Goal: Book appointment/travel/reservation

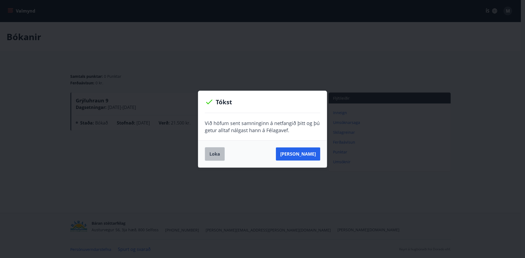
click at [217, 156] on button "Loka" at bounding box center [215, 154] width 20 height 14
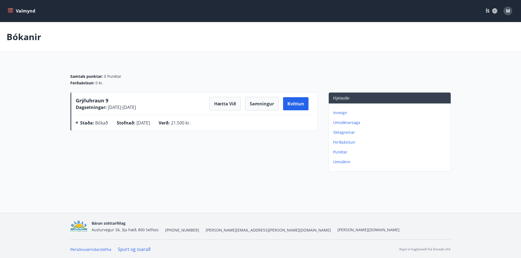
click at [10, 10] on icon "menu" at bounding box center [10, 10] width 5 height 1
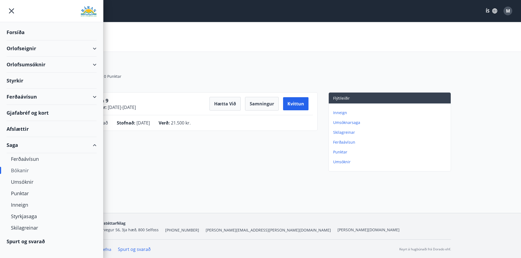
click at [35, 49] on div "Orlofseignir" at bounding box center [52, 48] width 90 height 16
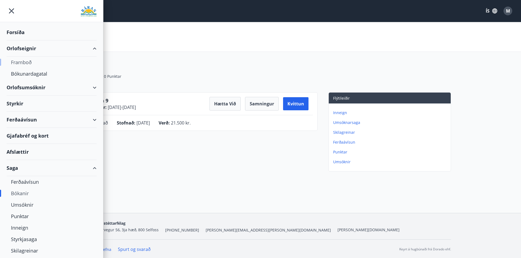
click at [30, 63] on div "Framboð" at bounding box center [51, 62] width 81 height 11
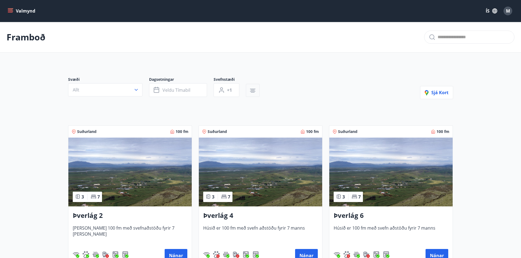
click at [257, 91] on button "button" at bounding box center [253, 90] width 14 height 13
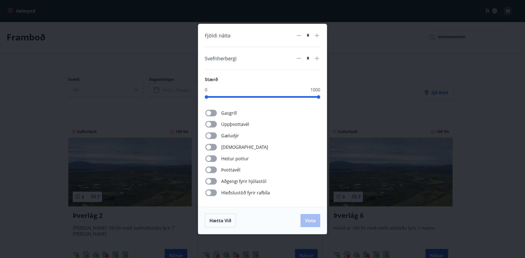
click at [403, 87] on div "Fjöldi nátta * Svefnherbergi * Stærð 0 1000 Gasgrill Uppþvottavél Gæludýr Þurrk…" at bounding box center [262, 129] width 525 height 258
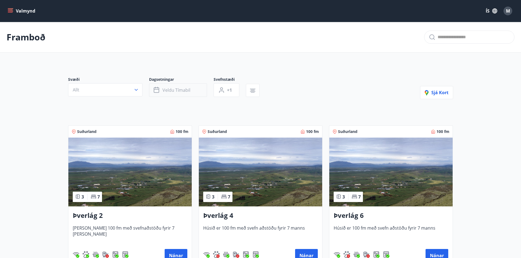
click at [182, 93] on button "Veldu tímabil" at bounding box center [178, 90] width 58 height 14
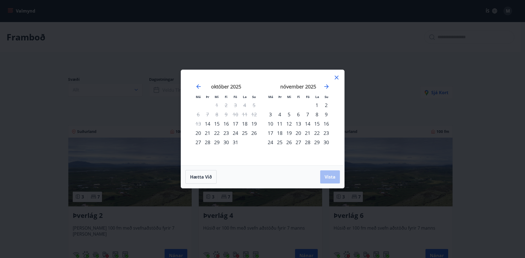
drag, startPoint x: 236, startPoint y: 125, endPoint x: 236, endPoint y: 131, distance: 6.0
click at [236, 130] on tbody "1 2 3 4 5 6 7 8 9 10 11 12 13 14 15 16 17 18 19 20 21 22 23 24 25 26 27 28 29 3…" at bounding box center [226, 124] width 65 height 46
click at [236, 134] on div "24" at bounding box center [235, 132] width 9 height 9
click at [200, 143] on div "27" at bounding box center [198, 142] width 9 height 9
click at [327, 178] on span "Vista" at bounding box center [329, 177] width 11 height 6
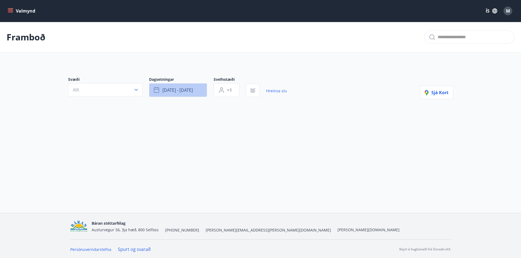
click at [204, 90] on button "[DATE] - [DATE]" at bounding box center [178, 90] width 58 height 14
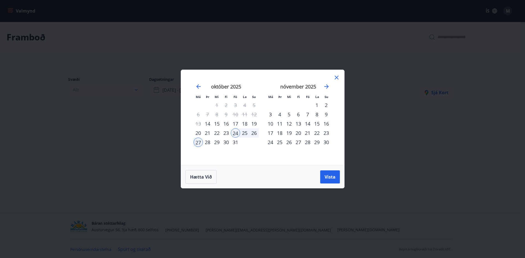
click at [236, 145] on div "31" at bounding box center [235, 142] width 9 height 9
click at [270, 115] on div "3" at bounding box center [270, 114] width 9 height 9
click at [334, 180] on span "Vista" at bounding box center [329, 177] width 11 height 6
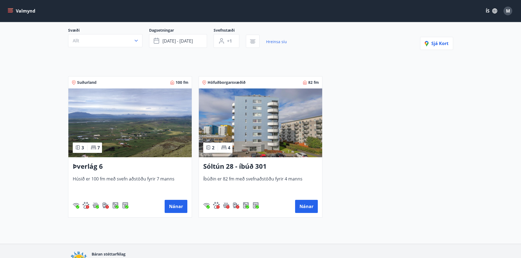
scroll to position [81, 0]
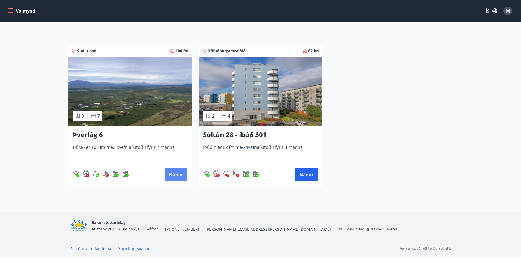
click at [175, 174] on button "Nánar" at bounding box center [176, 174] width 23 height 13
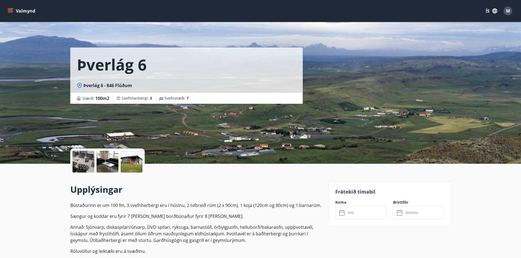
click at [83, 161] on div at bounding box center [83, 162] width 22 height 22
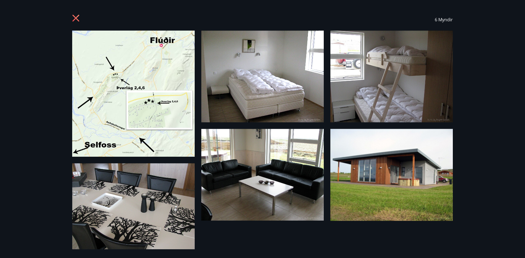
click at [74, 17] on icon at bounding box center [76, 18] width 9 height 9
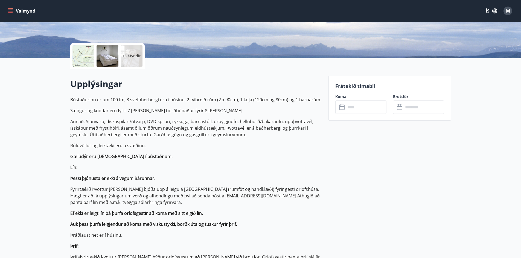
scroll to position [109, 0]
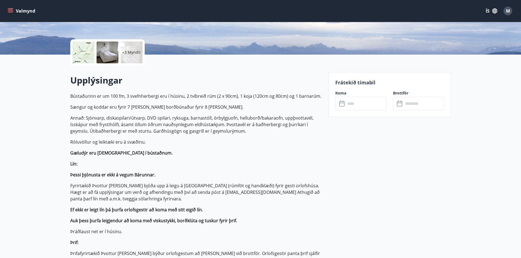
click at [369, 103] on input "text" at bounding box center [366, 103] width 41 height 13
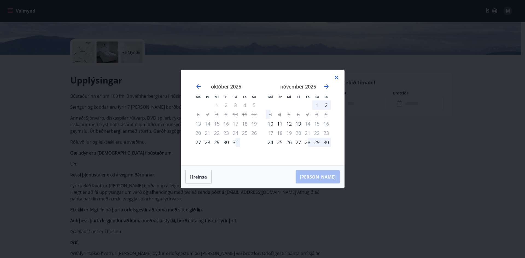
click at [335, 77] on icon at bounding box center [336, 77] width 7 height 7
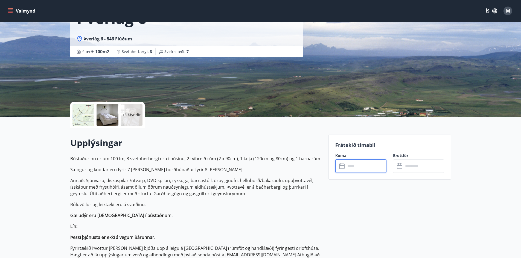
scroll to position [0, 0]
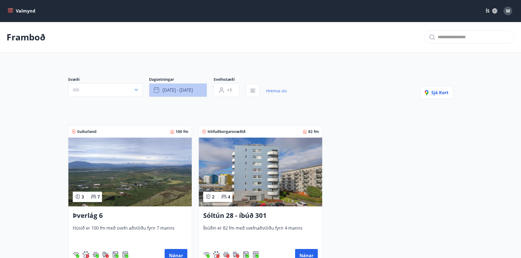
click at [195, 93] on button "[DATE] - [DATE]" at bounding box center [178, 90] width 58 height 14
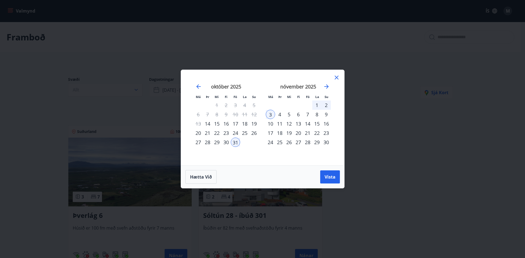
click at [336, 79] on icon at bounding box center [336, 77] width 7 height 7
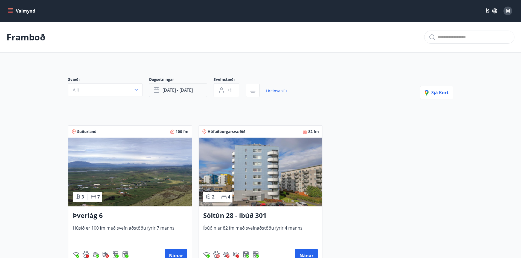
click at [197, 91] on button "[DATE] - [DATE]" at bounding box center [178, 90] width 58 height 14
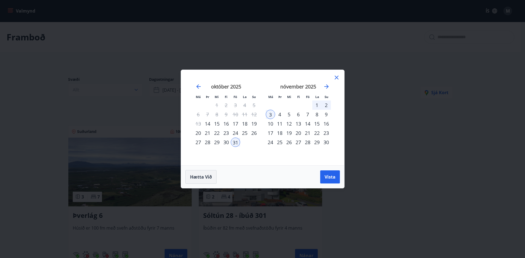
click at [204, 179] on span "Hætta við" at bounding box center [201, 177] width 22 height 6
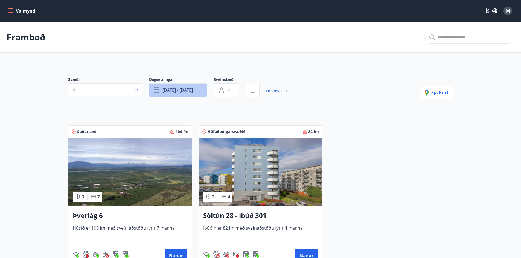
click at [190, 92] on span "[DATE] - [DATE]" at bounding box center [177, 90] width 30 height 6
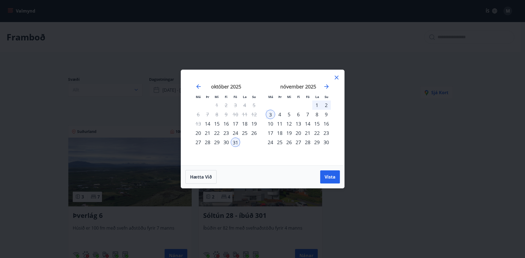
click at [337, 78] on icon at bounding box center [337, 78] width 4 height 4
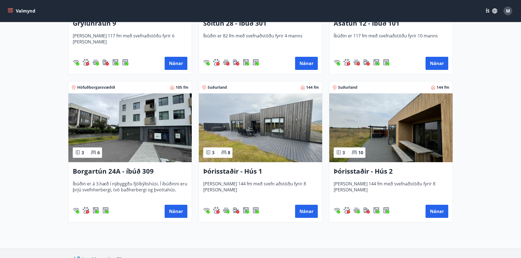
scroll to position [355, 0]
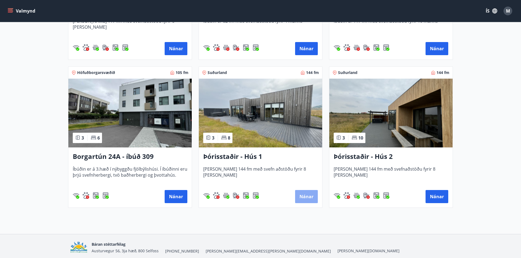
click at [306, 196] on button "Nánar" at bounding box center [306, 196] width 23 height 13
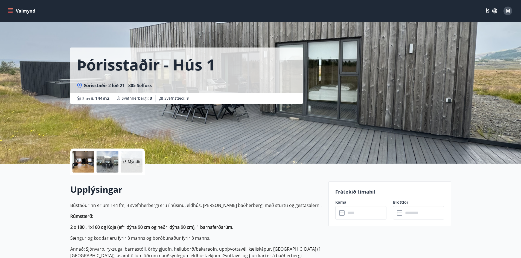
click at [360, 214] on input "text" at bounding box center [366, 212] width 41 height 13
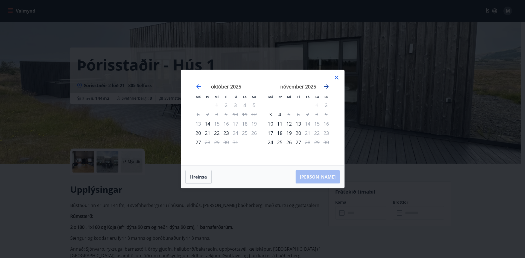
click at [324, 85] on icon "Move forward to switch to the next month." at bounding box center [326, 86] width 7 height 7
click at [328, 86] on icon "Move forward to switch to the next month." at bounding box center [326, 86] width 7 height 7
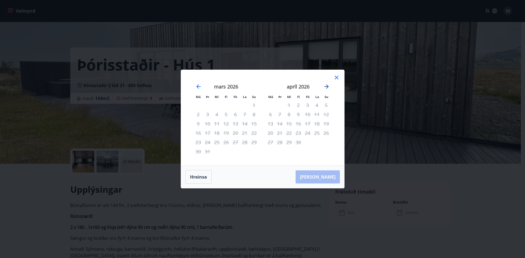
click at [328, 86] on icon "Move forward to switch to the next month." at bounding box center [326, 86] width 7 height 7
click at [337, 75] on icon at bounding box center [336, 77] width 7 height 7
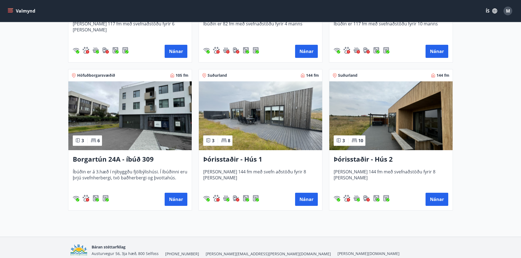
scroll to position [377, 0]
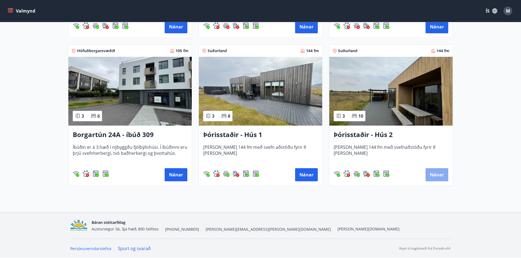
click at [441, 178] on button "Nánar" at bounding box center [436, 174] width 23 height 13
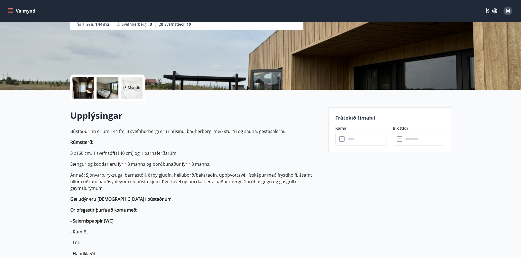
scroll to position [82, 0]
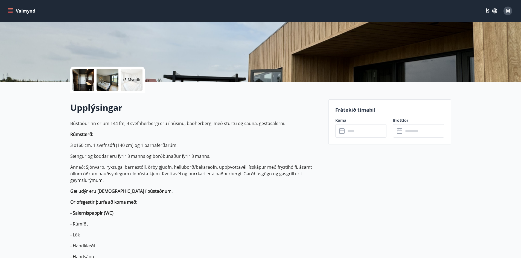
click at [364, 131] on input "text" at bounding box center [366, 130] width 41 height 13
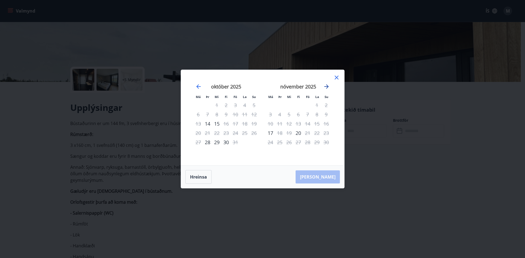
click at [327, 87] on icon "Move forward to switch to the next month." at bounding box center [326, 86] width 4 height 4
click at [339, 78] on icon at bounding box center [336, 77] width 7 height 7
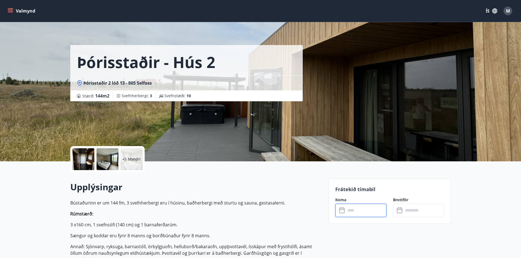
scroll to position [0, 0]
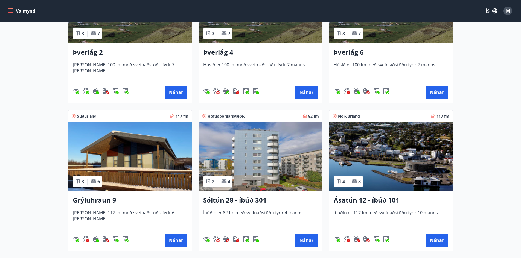
scroll to position [164, 0]
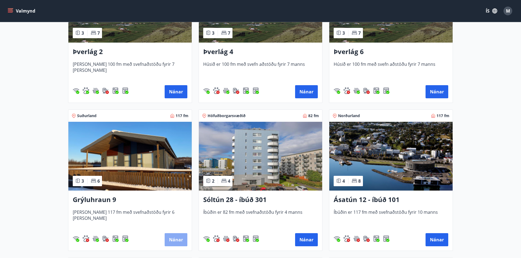
click at [175, 239] on button "Nánar" at bounding box center [176, 239] width 23 height 13
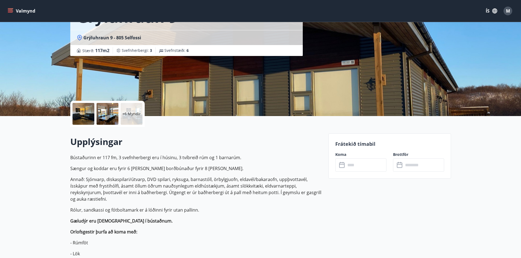
scroll to position [55, 0]
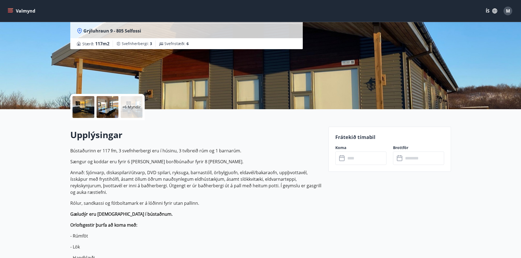
click at [344, 160] on icon at bounding box center [341, 158] width 5 height 5
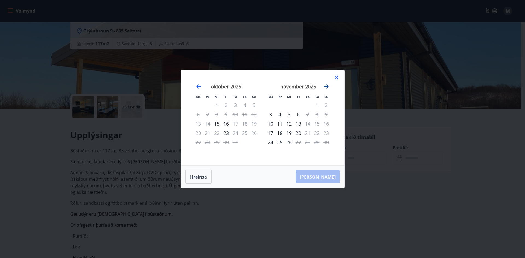
click at [329, 88] on icon "Move forward to switch to the next month." at bounding box center [326, 86] width 7 height 7
click at [335, 78] on icon at bounding box center [336, 77] width 7 height 7
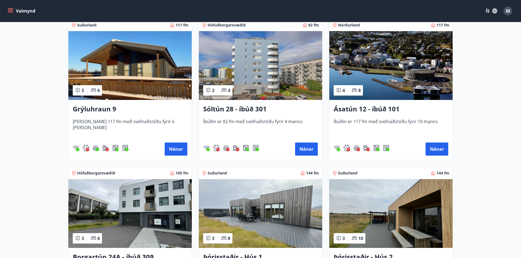
scroll to position [241, 0]
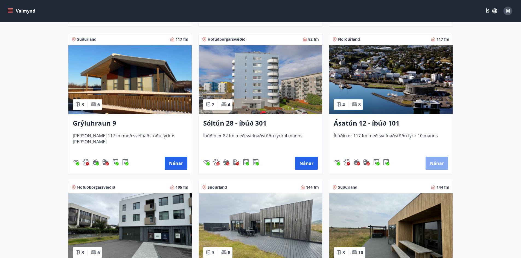
click at [441, 165] on button "Nánar" at bounding box center [436, 163] width 23 height 13
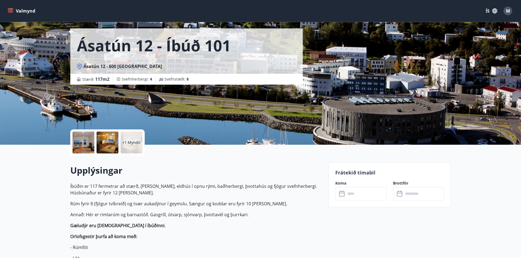
scroll to position [82, 0]
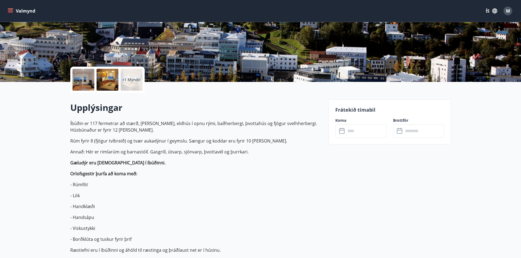
click at [363, 132] on input "text" at bounding box center [366, 130] width 41 height 13
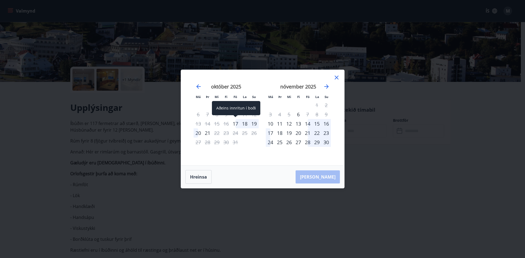
click at [238, 123] on div "17" at bounding box center [235, 123] width 9 height 9
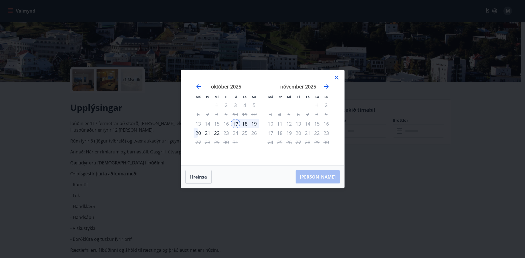
click at [199, 134] on div "20" at bounding box center [198, 132] width 9 height 9
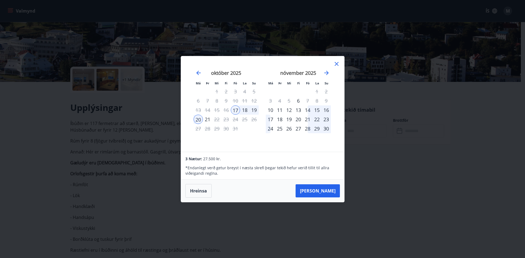
click at [336, 63] on icon at bounding box center [337, 64] width 4 height 4
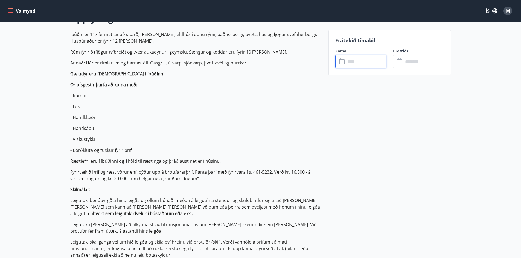
scroll to position [137, 0]
